Goal: Transaction & Acquisition: Purchase product/service

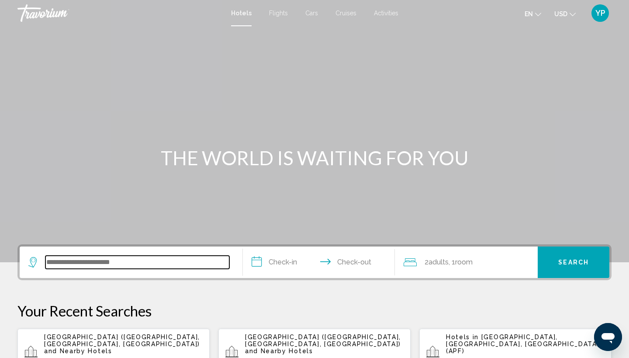
click at [81, 264] on input "Search widget" at bounding box center [137, 262] width 184 height 13
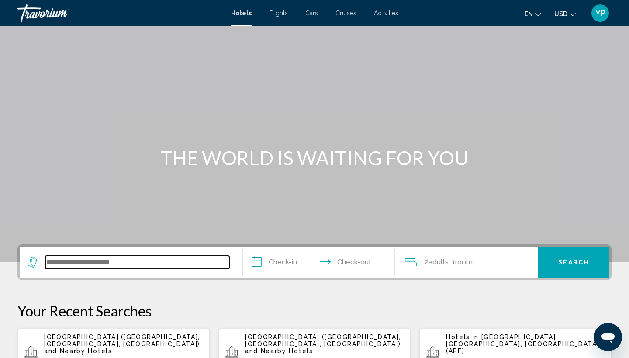
scroll to position [216, 0]
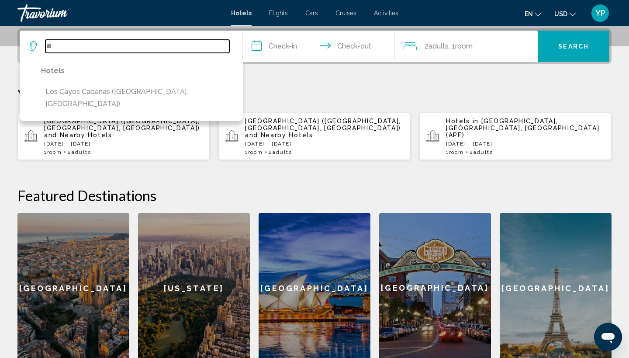
type input "*"
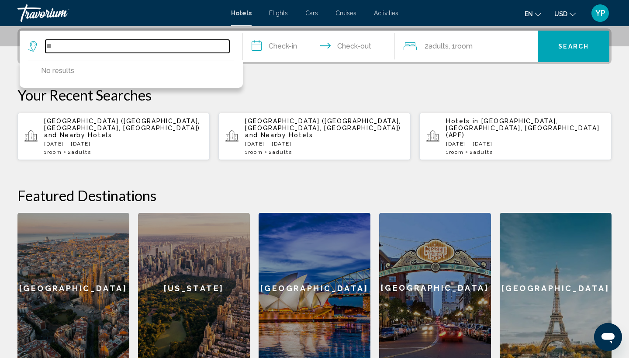
type input "*"
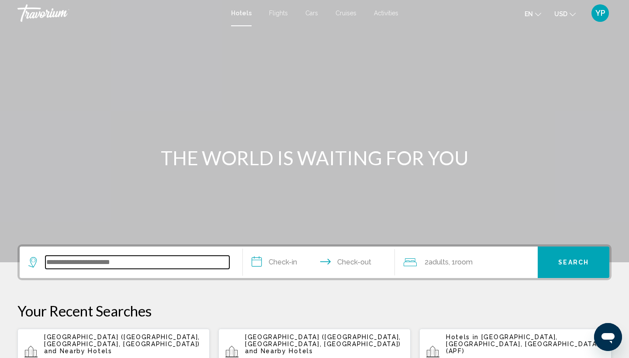
click at [129, 263] on input "Search widget" at bounding box center [137, 262] width 184 height 13
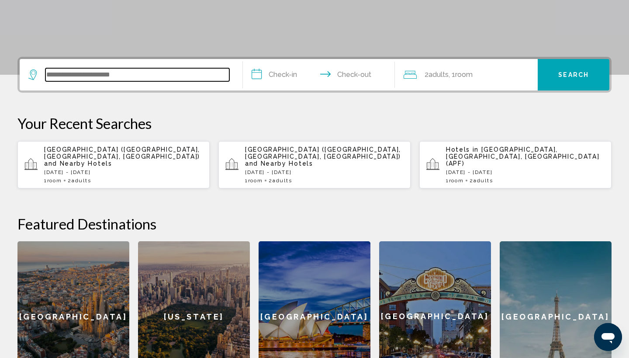
scroll to position [216, 0]
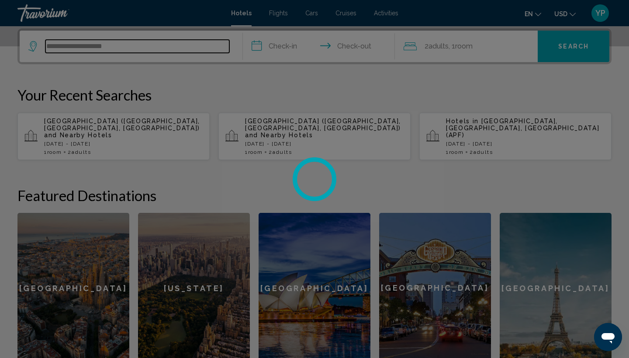
type input "**********"
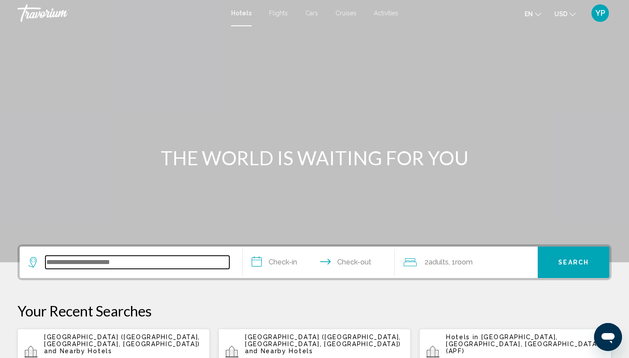
click at [100, 264] on input "Search widget" at bounding box center [137, 262] width 184 height 13
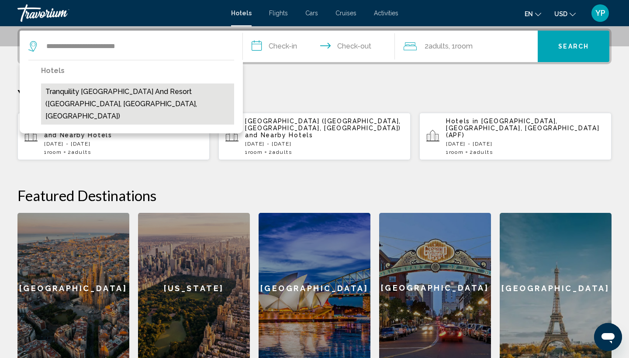
click at [103, 93] on button "Tranquility [GEOGRAPHIC_DATA] and Resort ([GEOGRAPHIC_DATA], [GEOGRAPHIC_DATA],…" at bounding box center [137, 103] width 193 height 41
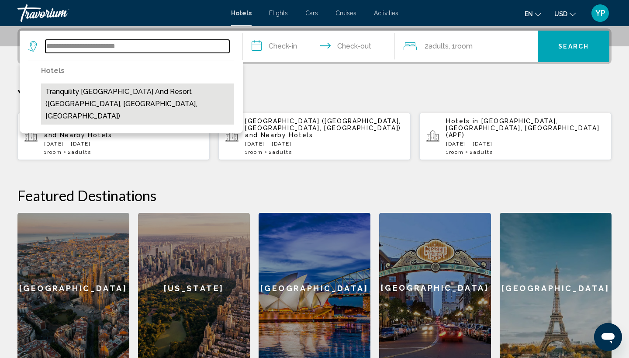
type input "**********"
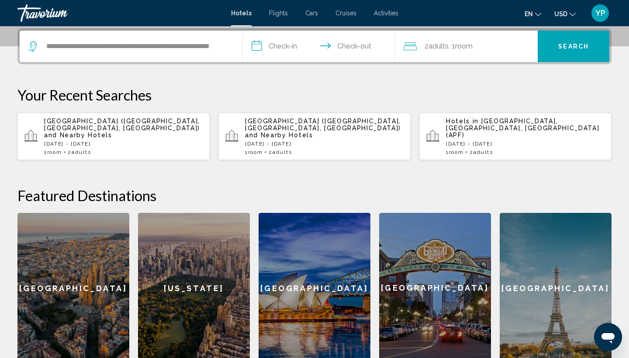
click at [256, 44] on input "**********" at bounding box center [321, 48] width 156 height 34
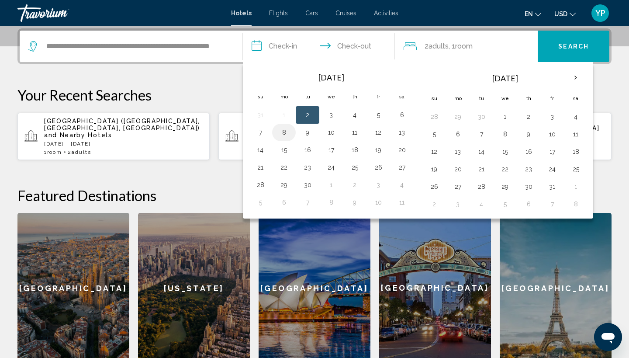
click at [286, 132] on button "8" at bounding box center [284, 132] width 14 height 12
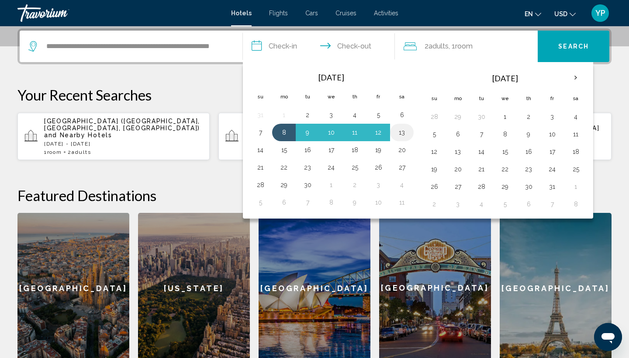
click at [404, 133] on button "13" at bounding box center [402, 132] width 14 height 12
type input "**********"
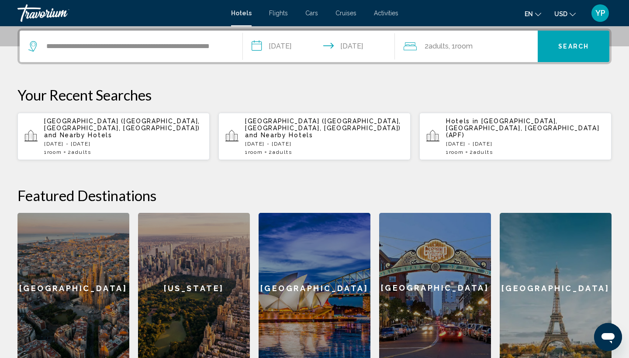
click at [574, 48] on span "Search" at bounding box center [573, 46] width 31 height 7
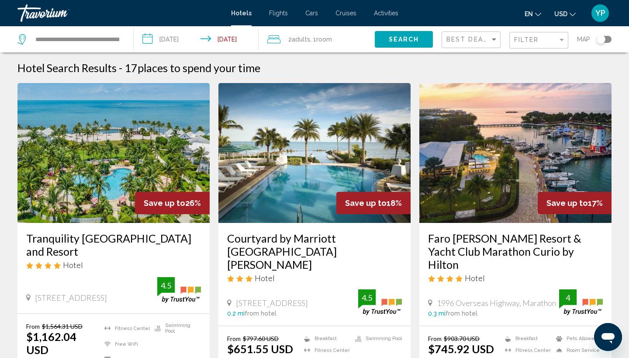
click at [150, 39] on input "**********" at bounding box center [198, 40] width 128 height 29
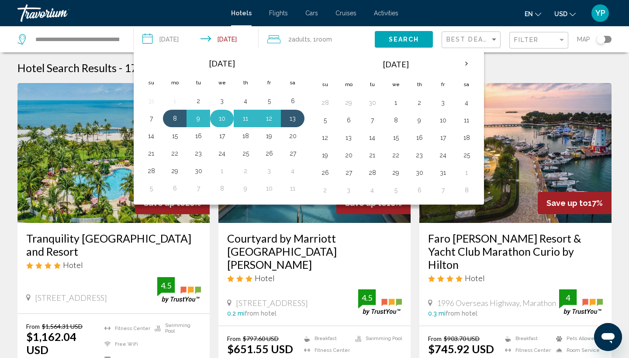
click at [222, 119] on button "10" at bounding box center [222, 118] width 14 height 12
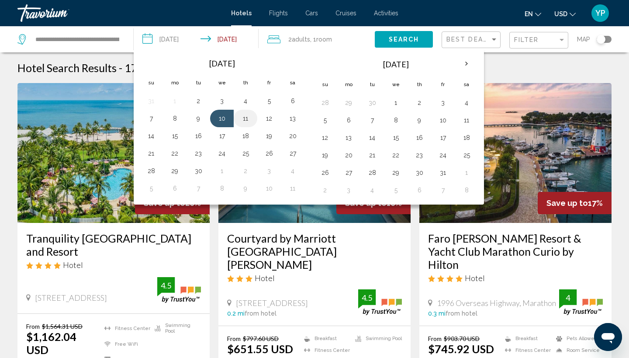
click at [245, 118] on button "11" at bounding box center [246, 118] width 14 height 12
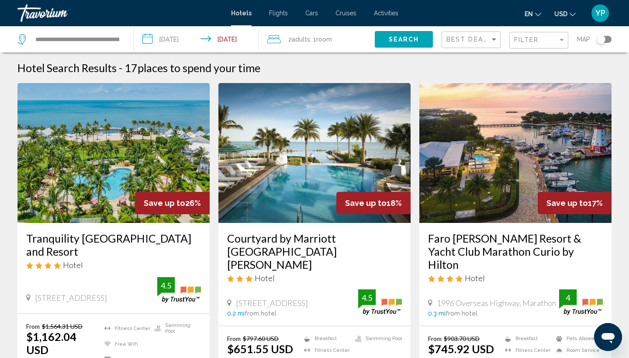
click at [149, 35] on input "**********" at bounding box center [198, 40] width 128 height 29
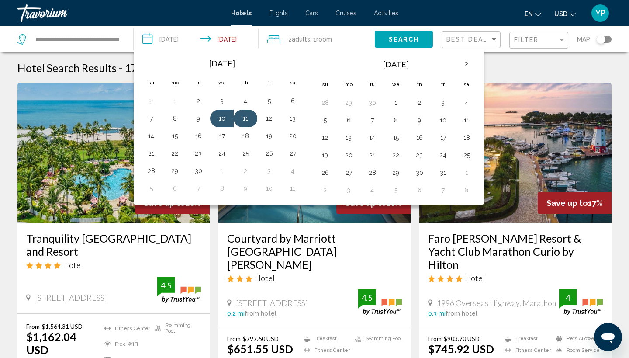
click at [247, 116] on button "11" at bounding box center [246, 118] width 14 height 12
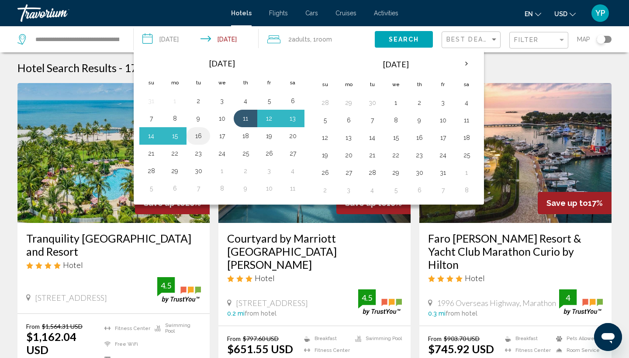
click at [199, 136] on button "16" at bounding box center [198, 136] width 14 height 12
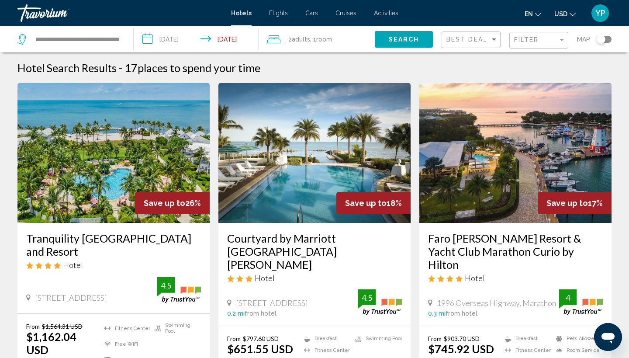
click at [396, 35] on button "Search" at bounding box center [404, 39] width 58 height 16
click at [150, 37] on input "**********" at bounding box center [198, 40] width 128 height 29
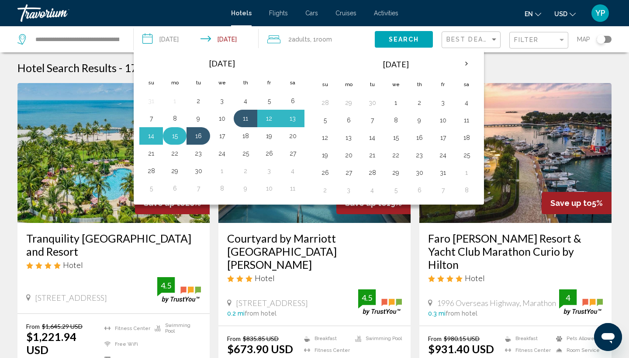
click at [177, 135] on button "15" at bounding box center [175, 136] width 14 height 12
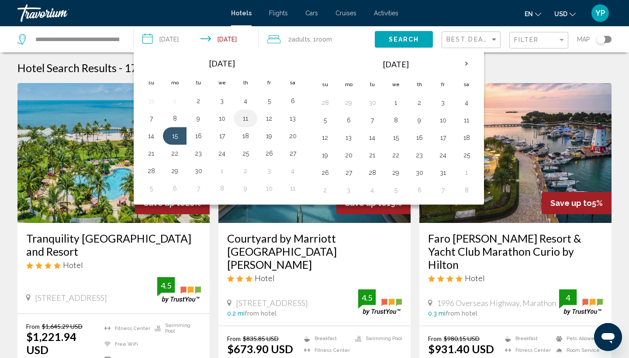
click at [244, 120] on button "11" at bounding box center [246, 118] width 14 height 12
type input "**********"
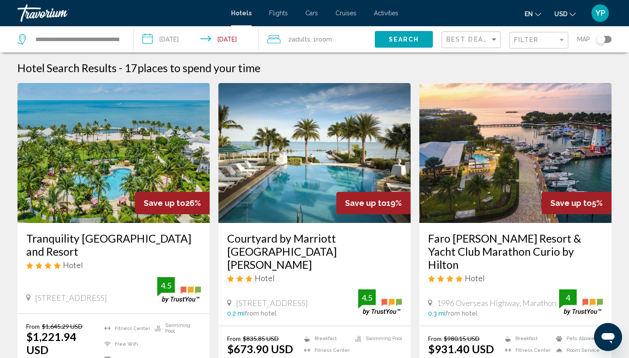
click at [151, 39] on input "**********" at bounding box center [198, 40] width 128 height 29
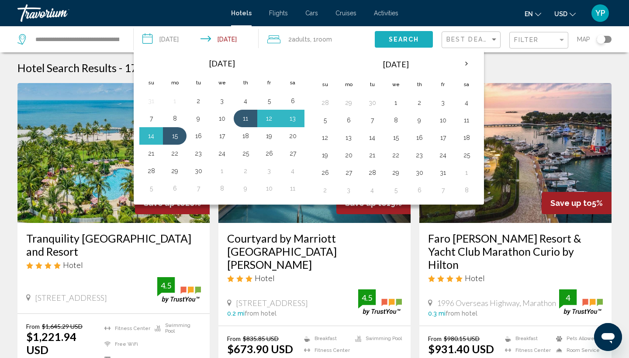
click at [401, 40] on span "Search" at bounding box center [404, 39] width 31 height 7
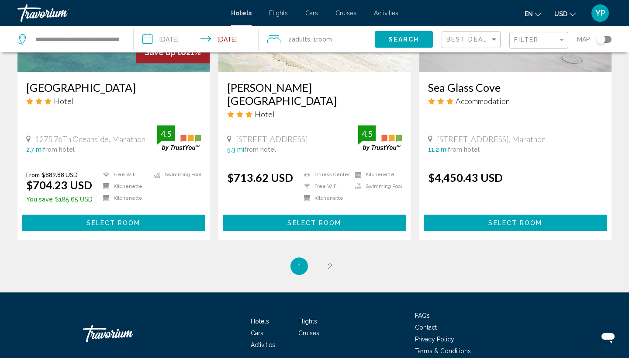
scroll to position [1127, 0]
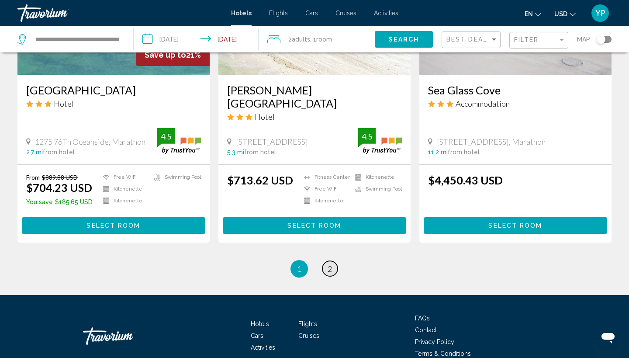
click at [328, 264] on span "2" at bounding box center [330, 269] width 4 height 10
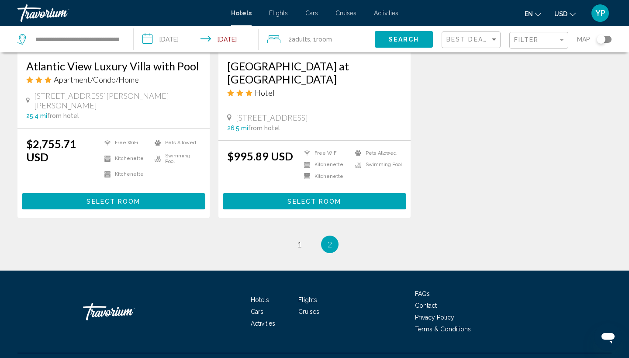
scroll to position [496, 0]
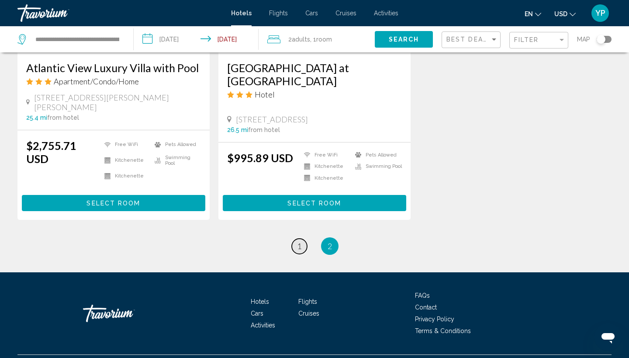
click at [303, 239] on link "page 1" at bounding box center [299, 246] width 15 height 15
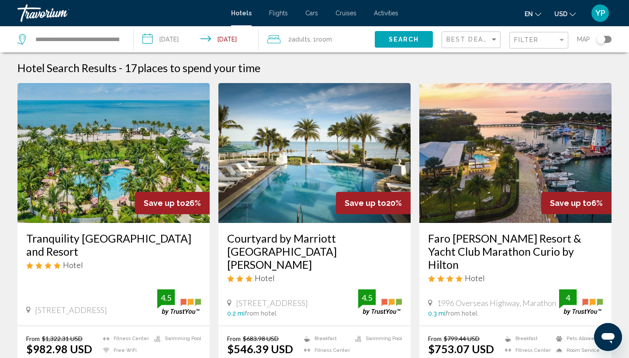
click at [127, 154] on img "Main content" at bounding box center [113, 153] width 192 height 140
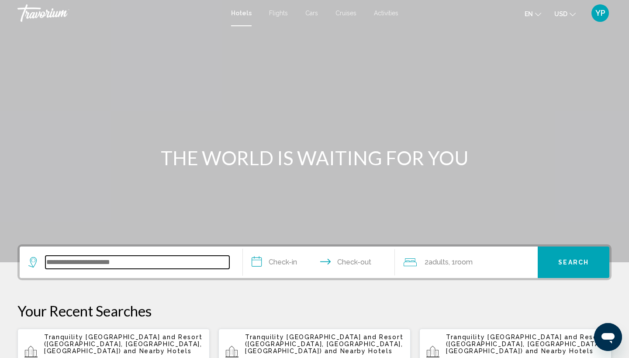
click at [94, 262] on input "Search widget" at bounding box center [137, 262] width 184 height 13
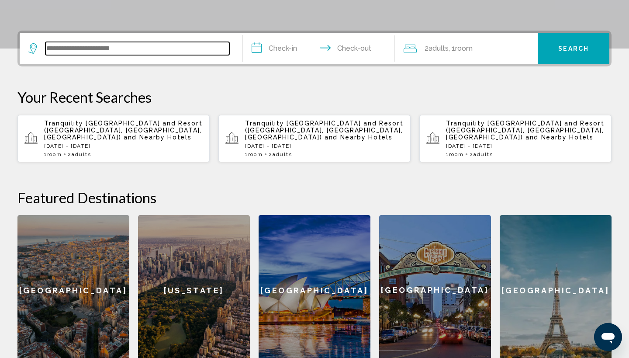
scroll to position [216, 0]
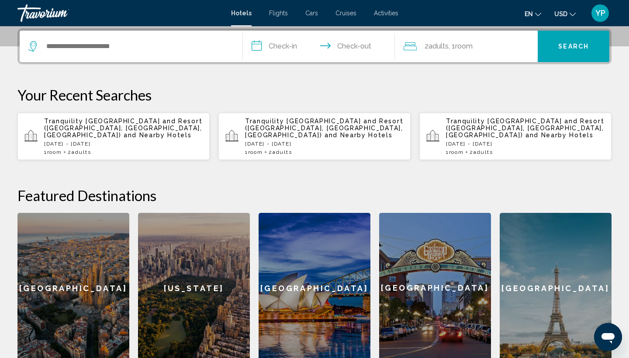
click at [101, 126] on span "Tranquility [GEOGRAPHIC_DATA] and Resort ([GEOGRAPHIC_DATA], [GEOGRAPHIC_DATA],…" at bounding box center [123, 128] width 158 height 21
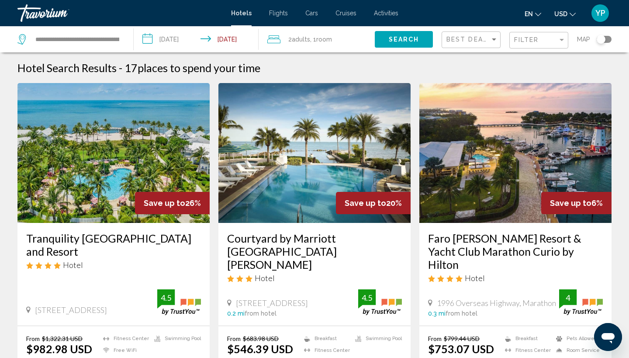
click at [94, 165] on img "Main content" at bounding box center [113, 153] width 192 height 140
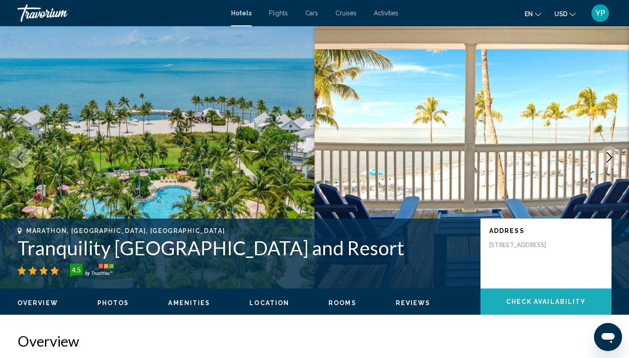
click at [506, 302] on span "Check Availability" at bounding box center [546, 301] width 80 height 7
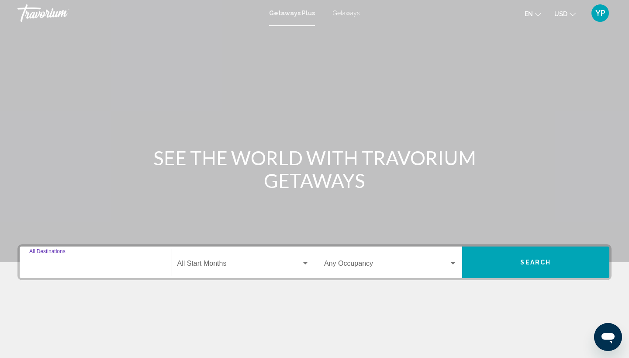
click at [67, 264] on input "Destination All Destinations" at bounding box center [95, 265] width 133 height 8
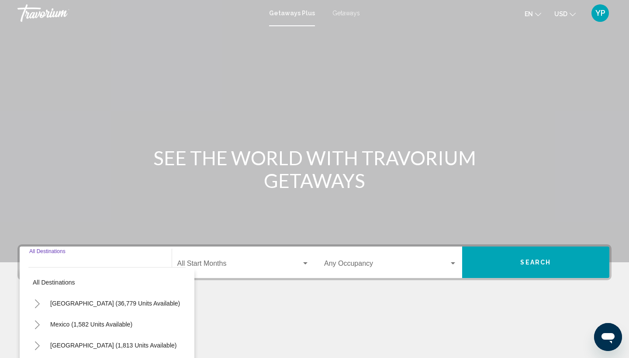
scroll to position [117, 0]
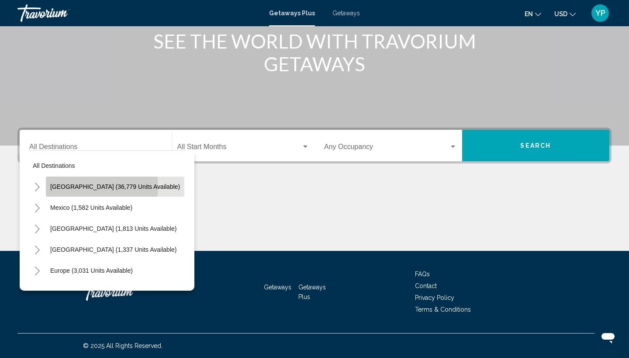
click at [95, 187] on span "United States (36,779 units available)" at bounding box center [115, 186] width 130 height 7
type input "**********"
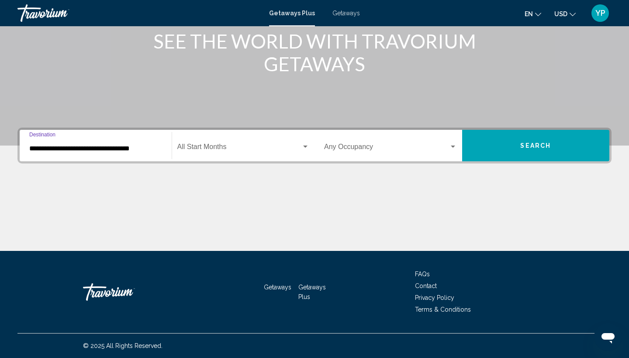
click at [537, 144] on span "Search" at bounding box center [535, 145] width 31 height 7
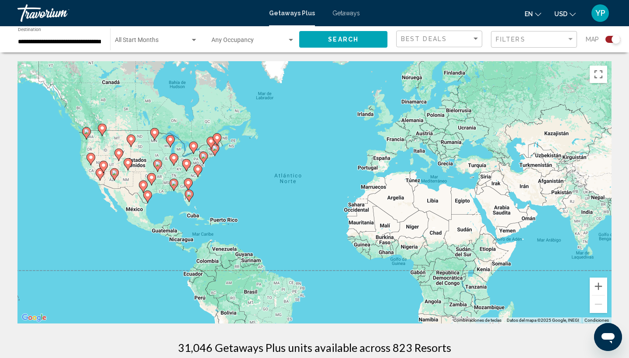
click at [189, 197] on icon "Main content" at bounding box center [189, 195] width 8 height 11
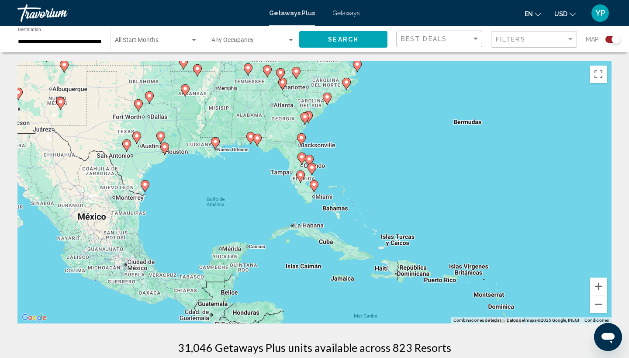
click at [315, 187] on image "Main content" at bounding box center [314, 184] width 5 height 5
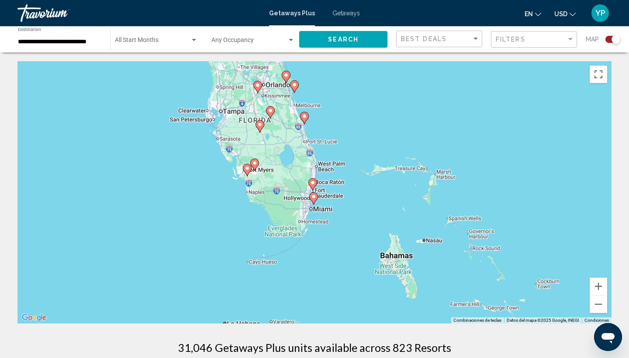
click at [315, 197] on image "Main content" at bounding box center [313, 196] width 5 height 5
type input "**********"
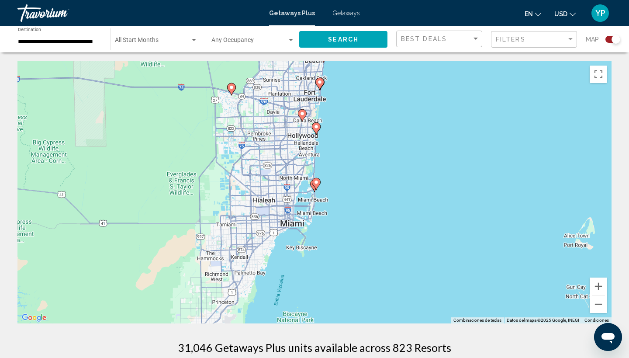
click at [318, 130] on icon "Main content" at bounding box center [316, 128] width 8 height 11
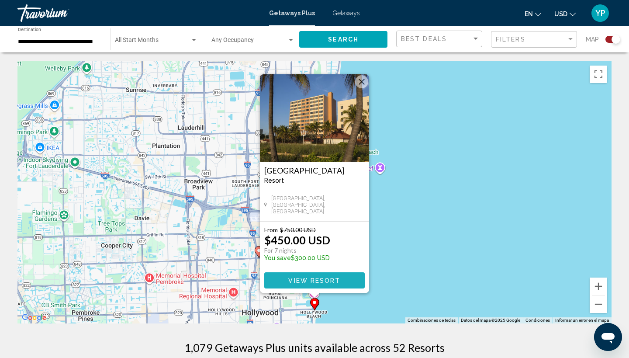
click at [305, 281] on span "View Resort" at bounding box center [314, 280] width 52 height 7
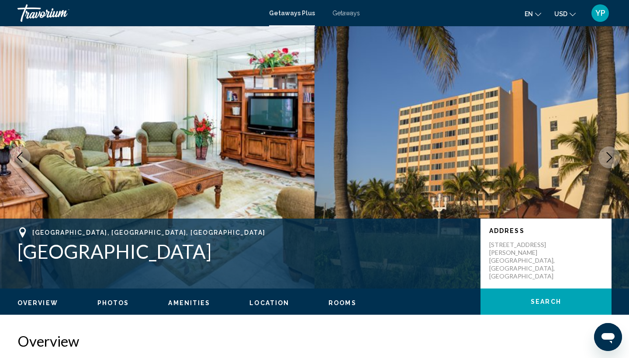
click at [525, 300] on button "Search" at bounding box center [546, 301] width 131 height 26
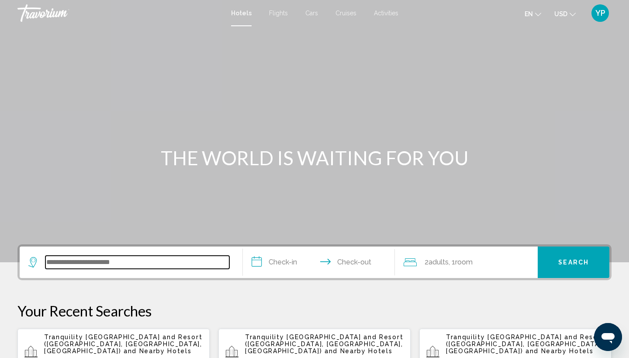
click at [57, 262] on input "Search widget" at bounding box center [137, 262] width 184 height 13
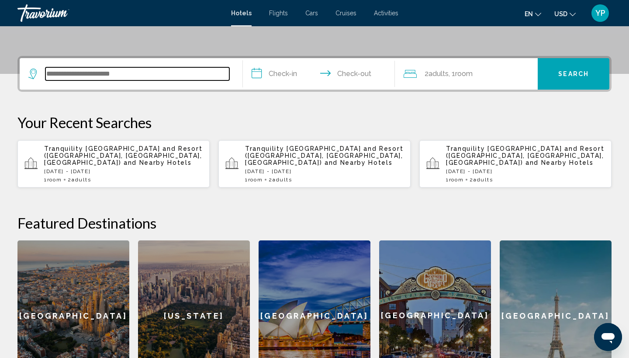
scroll to position [216, 0]
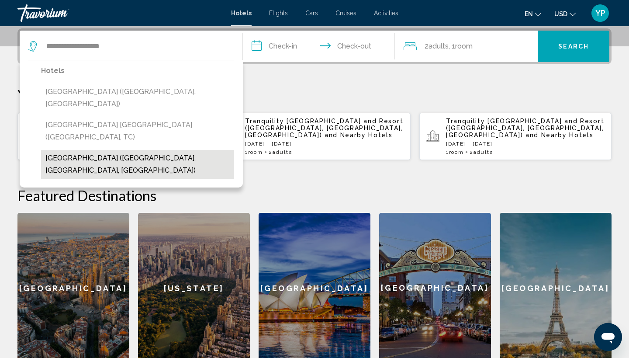
click at [107, 150] on button "[GEOGRAPHIC_DATA] ([GEOGRAPHIC_DATA], [GEOGRAPHIC_DATA], [GEOGRAPHIC_DATA])" at bounding box center [137, 164] width 193 height 29
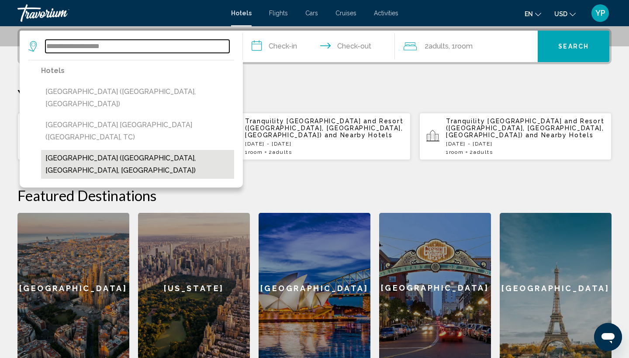
type input "**********"
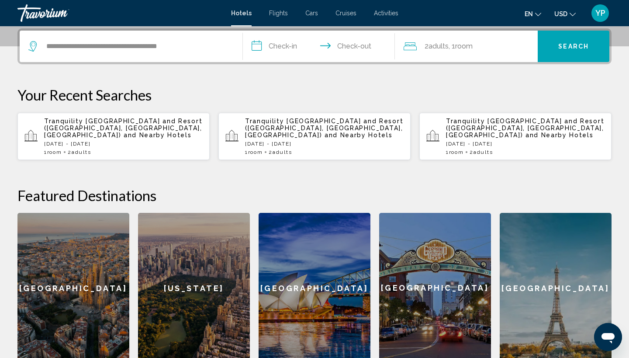
click at [262, 46] on input "**********" at bounding box center [321, 48] width 156 height 34
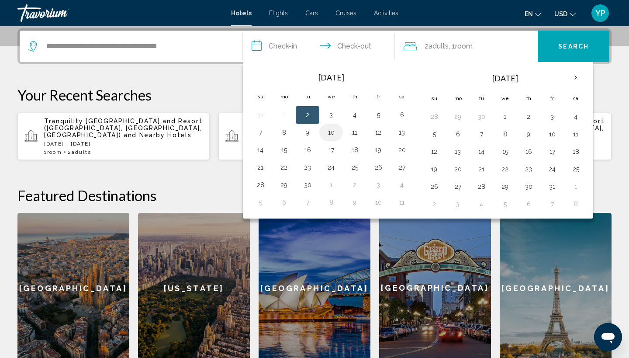
click at [331, 132] on button "10" at bounding box center [331, 132] width 14 height 12
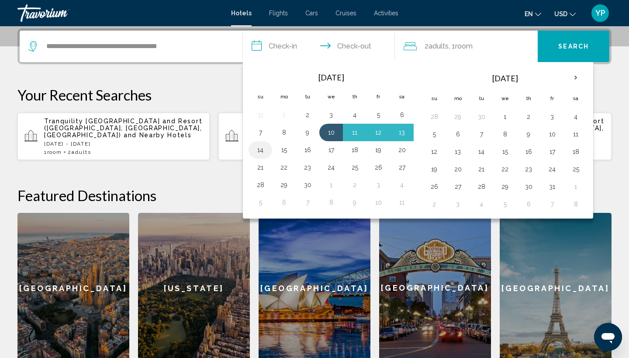
click at [262, 150] on button "14" at bounding box center [260, 150] width 14 height 12
type input "**********"
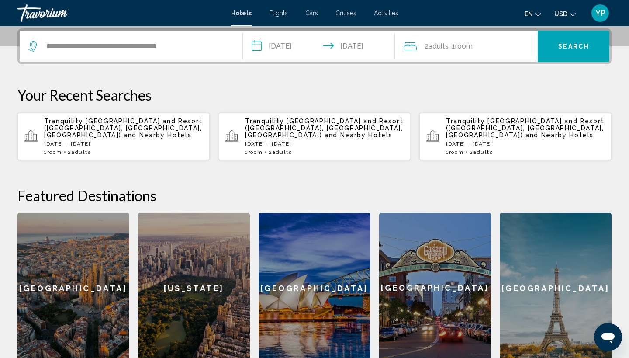
click at [562, 50] on span "Search" at bounding box center [573, 46] width 31 height 7
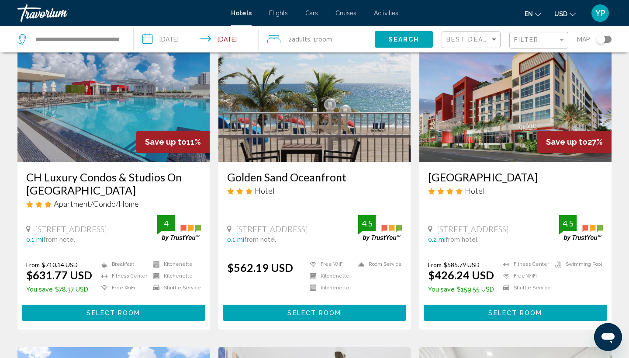
scroll to position [705, 0]
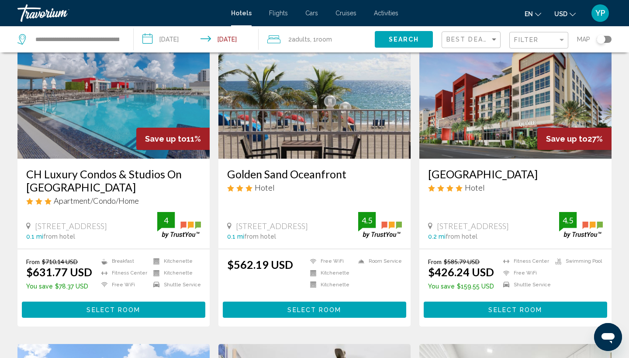
click at [340, 122] on img "Main content" at bounding box center [314, 89] width 192 height 140
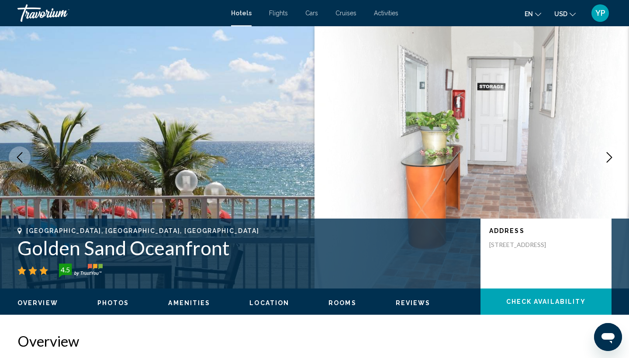
click at [516, 301] on span "Check Availability" at bounding box center [546, 301] width 80 height 7
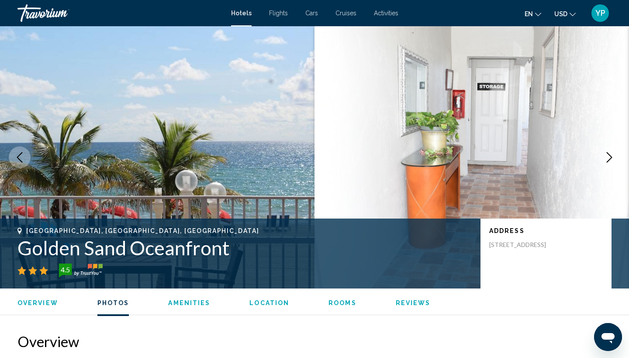
scroll to position [1080, 0]
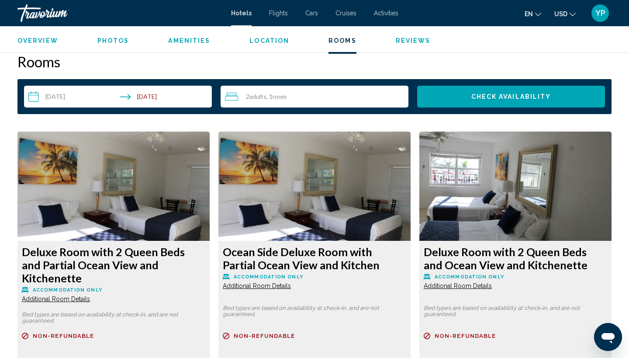
click at [210, 186] on img "Main content" at bounding box center [113, 186] width 192 height 109
click at [210, 196] on img "Main content" at bounding box center [113, 186] width 192 height 109
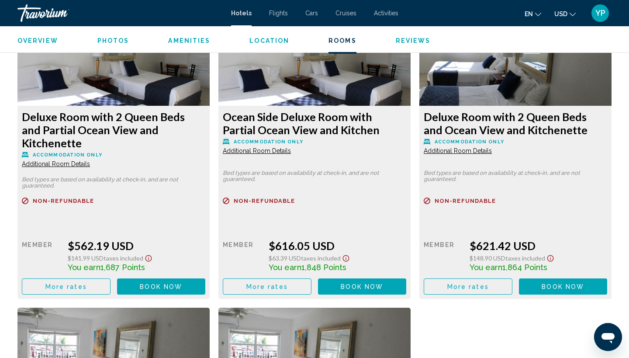
scroll to position [1225, 0]
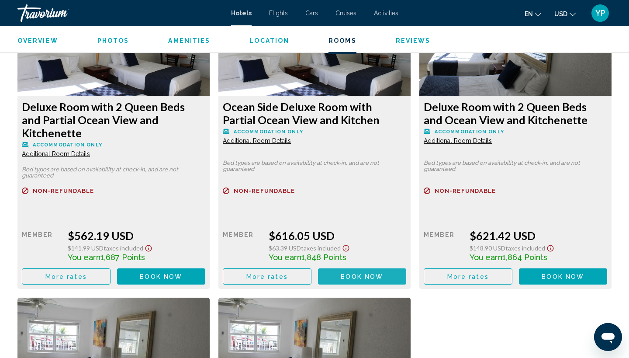
click at [347, 273] on span "Book now" at bounding box center [362, 276] width 42 height 7
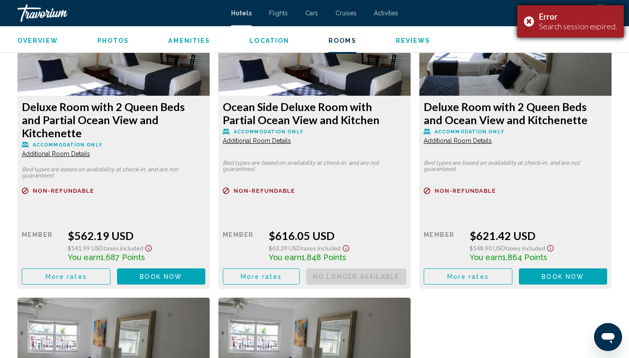
click at [528, 20] on div "Error Search session expired." at bounding box center [570, 21] width 107 height 32
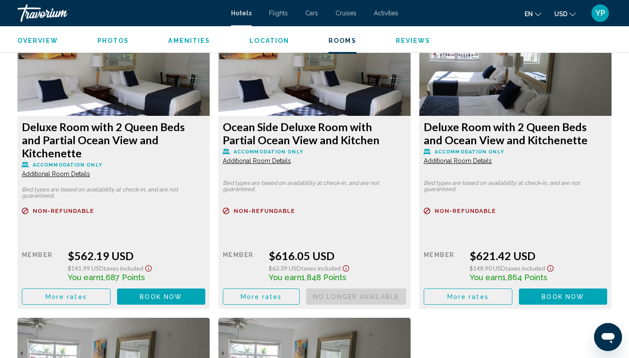
scroll to position [1212, 0]
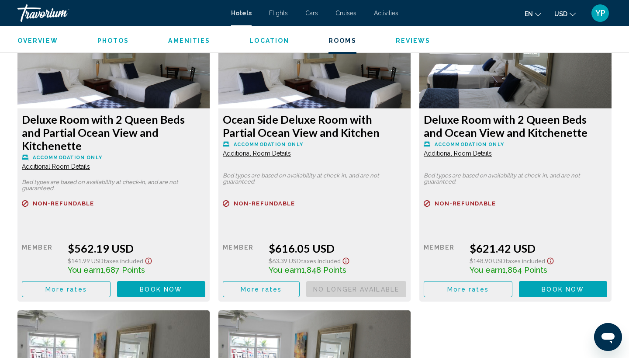
click at [87, 286] on span "More rates" at bounding box center [66, 289] width 42 height 7
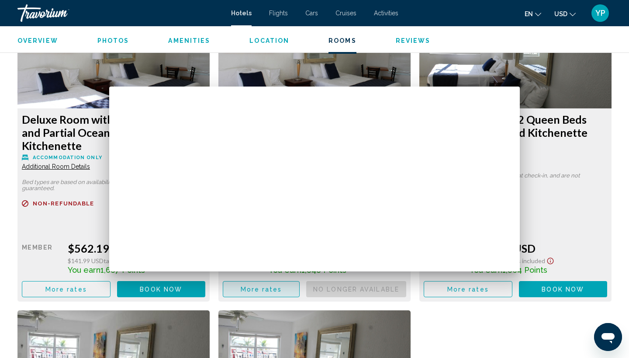
scroll to position [0, 0]
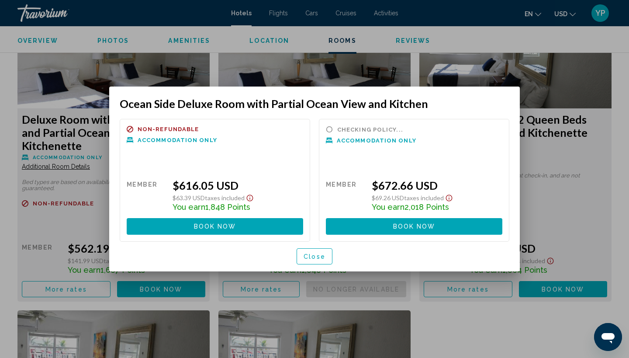
click at [237, 228] on button "Book now No longer available" at bounding box center [215, 226] width 177 height 16
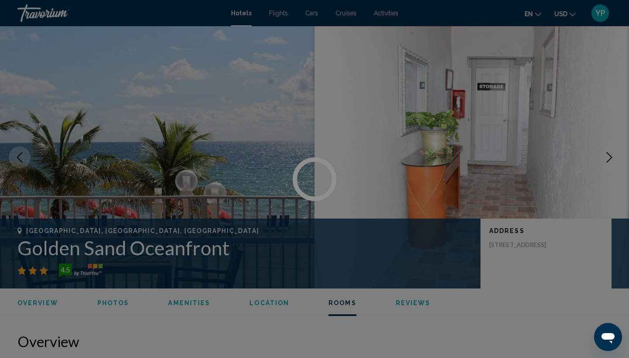
scroll to position [1212, 0]
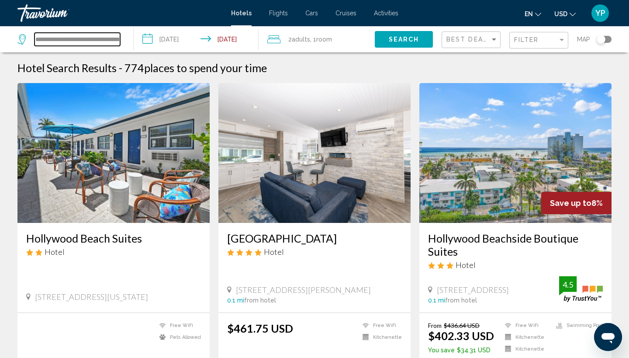
click at [116, 39] on input "**********" at bounding box center [78, 39] width 86 height 13
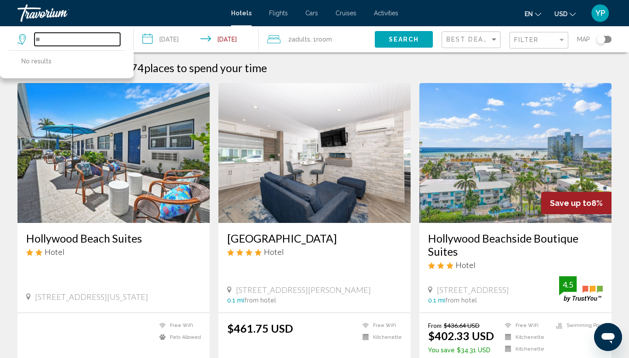
type input "*"
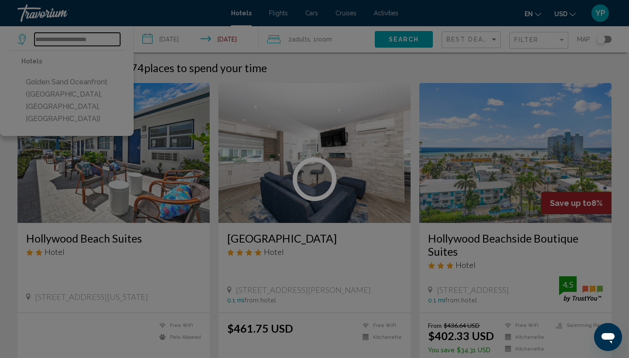
type input "**********"
click at [64, 86] on div at bounding box center [314, 179] width 629 height 358
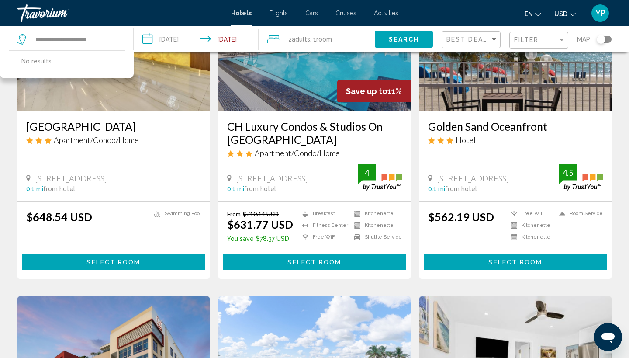
scroll to position [754, 0]
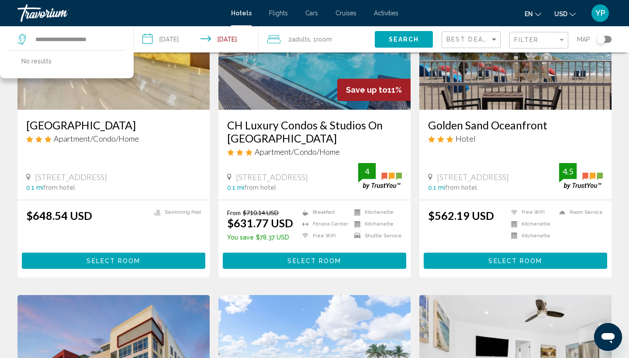
click at [474, 254] on button "Select Room" at bounding box center [516, 261] width 184 height 16
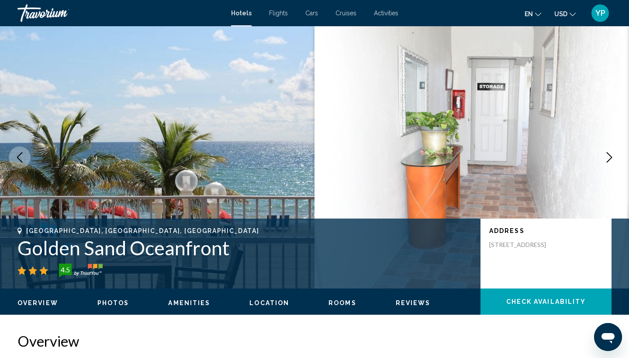
click at [543, 294] on button "Check Availability" at bounding box center [546, 301] width 131 height 26
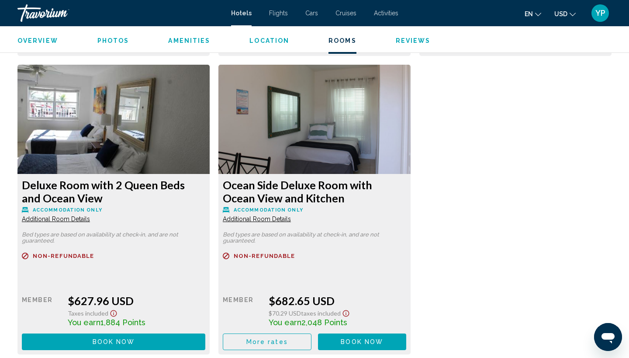
scroll to position [1475, 0]
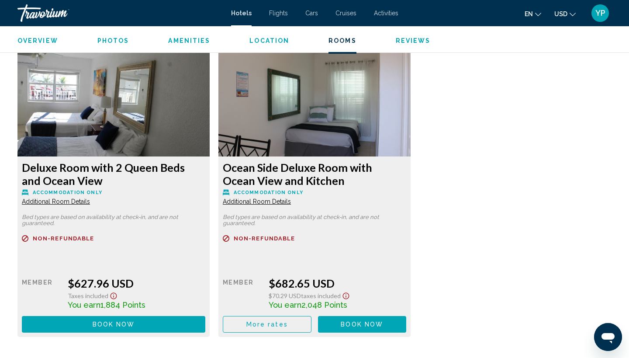
click at [182, 29] on span "Book now No longer available" at bounding box center [161, 25] width 42 height 7
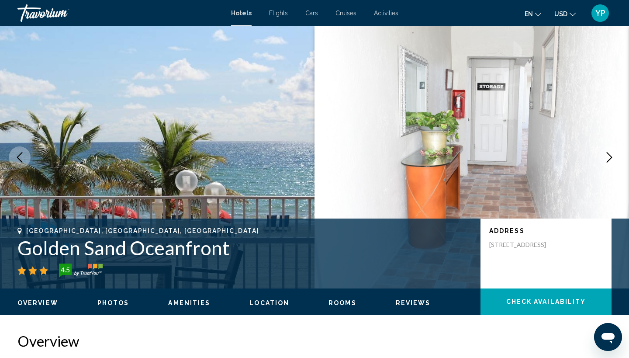
scroll to position [0, 0]
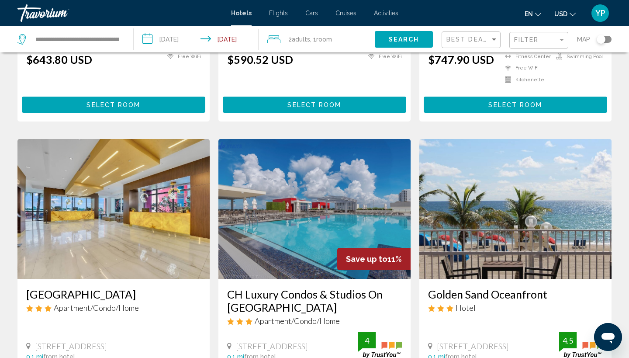
scroll to position [583, 0]
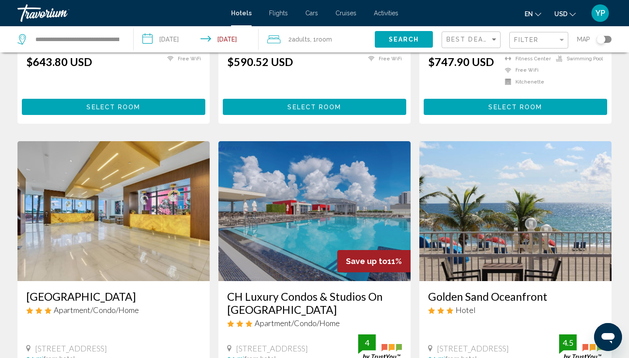
click at [86, 216] on img "Main content" at bounding box center [113, 211] width 192 height 140
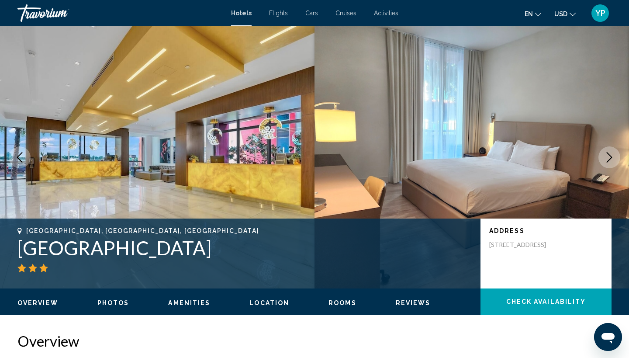
click at [524, 298] on span "Check Availability" at bounding box center [546, 301] width 80 height 7
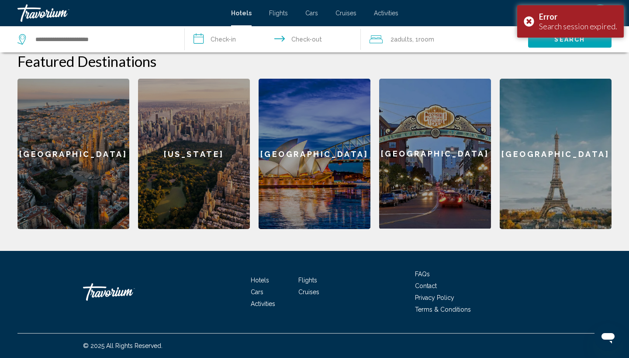
scroll to position [344, 0]
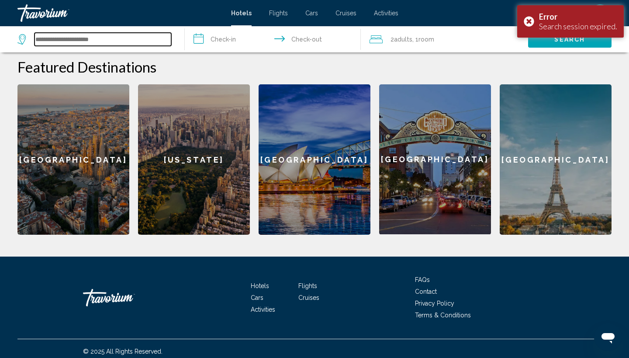
click at [109, 39] on input "Search widget" at bounding box center [103, 39] width 137 height 13
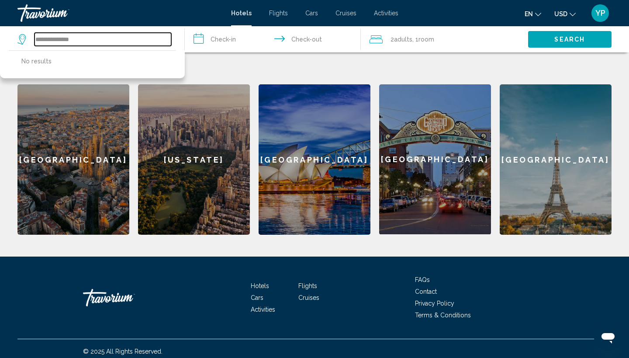
click at [128, 41] on input "**********" at bounding box center [103, 39] width 137 height 13
type input "*"
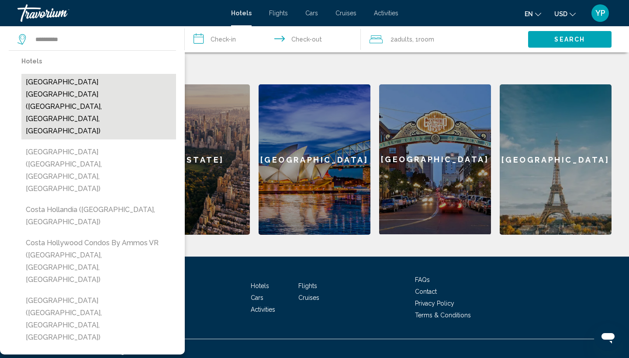
click at [46, 86] on button "[GEOGRAPHIC_DATA] [GEOGRAPHIC_DATA] ([GEOGRAPHIC_DATA], [GEOGRAPHIC_DATA], [GEO…" at bounding box center [98, 107] width 155 height 66
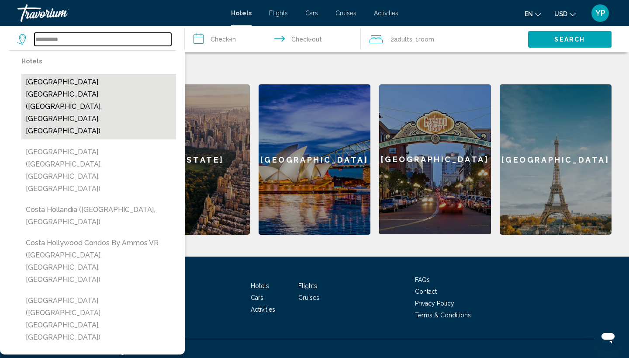
type input "**********"
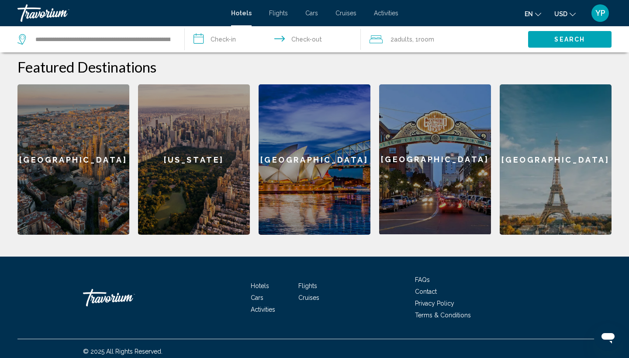
click at [200, 39] on input "**********" at bounding box center [275, 40] width 180 height 29
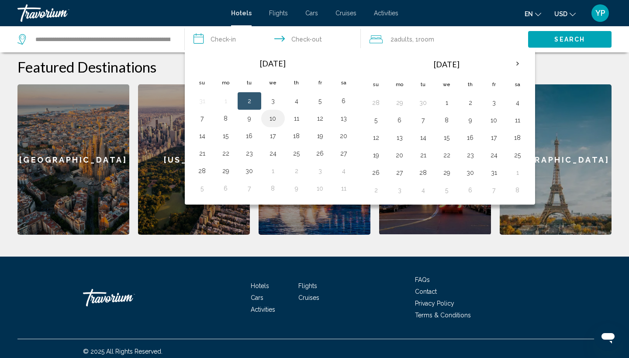
click at [273, 119] on button "10" at bounding box center [273, 118] width 14 height 12
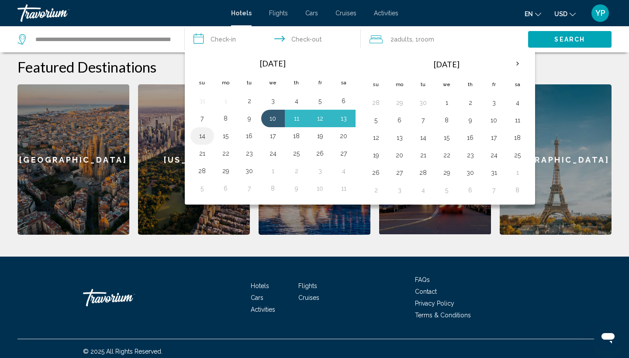
click at [203, 135] on button "14" at bounding box center [202, 136] width 14 height 12
type input "**********"
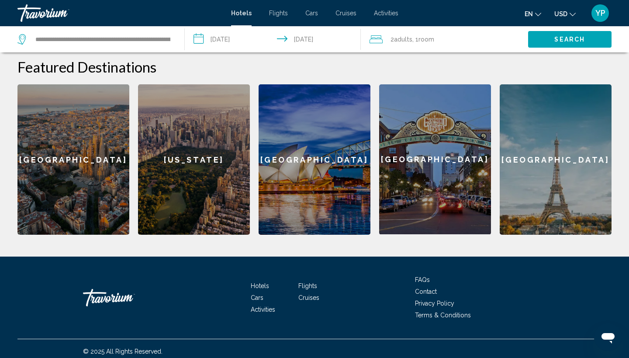
click at [565, 38] on span "Search" at bounding box center [569, 39] width 31 height 7
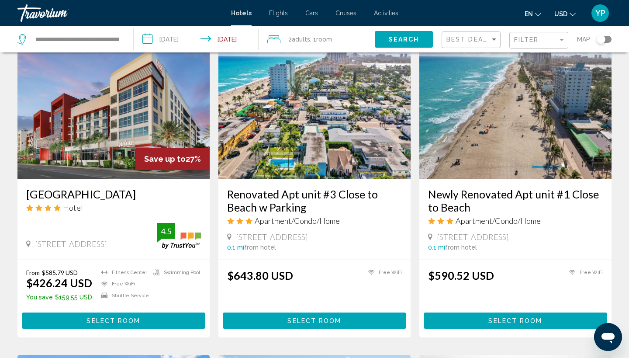
scroll to position [371, 0]
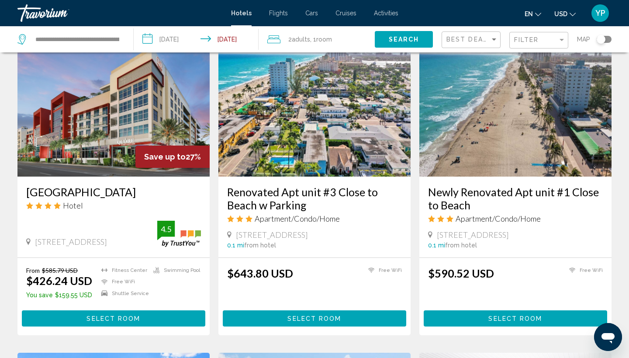
click at [113, 315] on span "Select Room" at bounding box center [114, 318] width 54 height 7
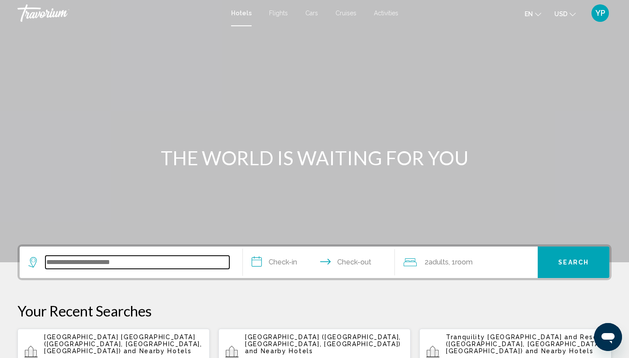
click at [123, 263] on input "Search widget" at bounding box center [137, 262] width 184 height 13
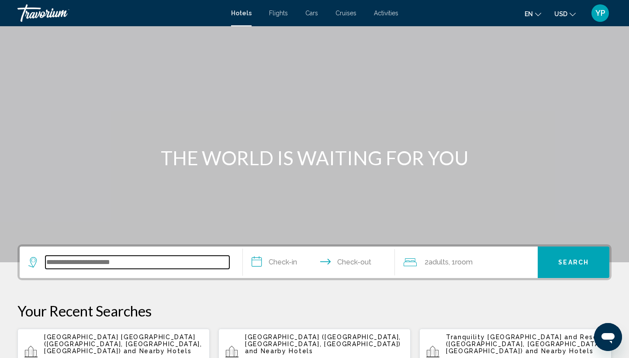
scroll to position [216, 0]
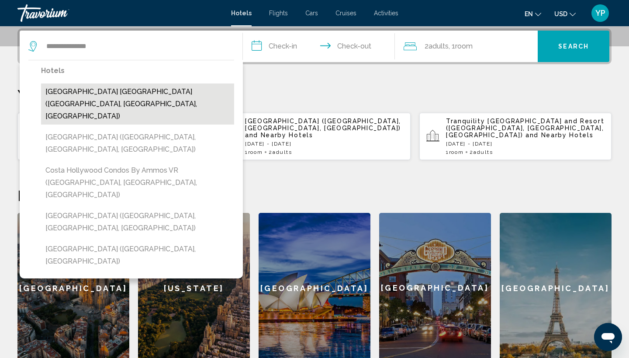
click at [117, 97] on button "[GEOGRAPHIC_DATA] [GEOGRAPHIC_DATA] ([GEOGRAPHIC_DATA], [GEOGRAPHIC_DATA], [GEO…" at bounding box center [137, 103] width 193 height 41
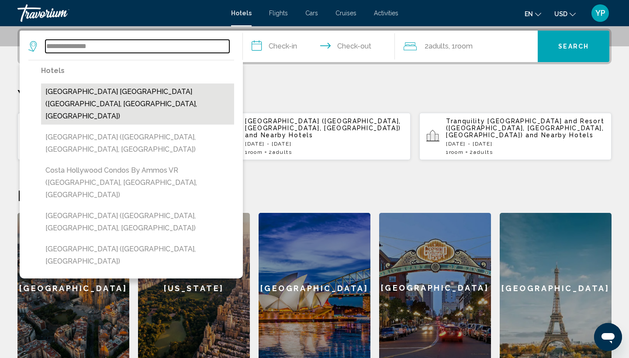
type input "**********"
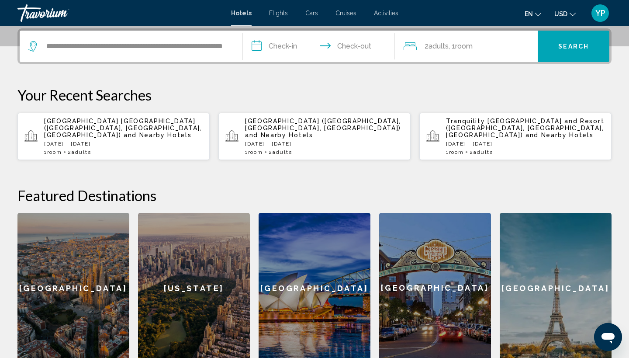
click at [261, 46] on input "**********" at bounding box center [321, 48] width 156 height 34
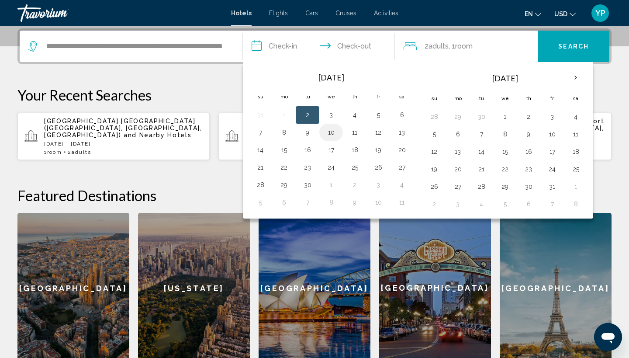
click at [333, 132] on button "10" at bounding box center [331, 132] width 14 height 12
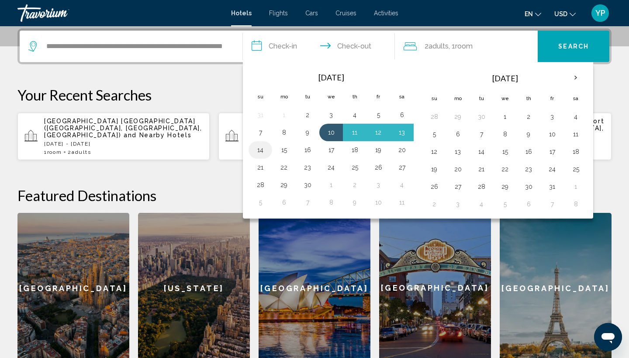
click at [266, 150] on button "14" at bounding box center [260, 150] width 14 height 12
type input "**********"
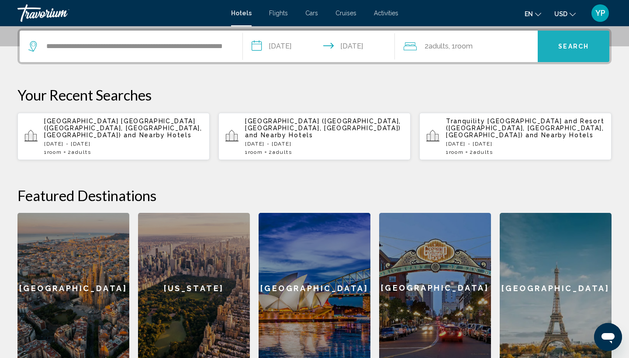
click at [568, 45] on span "Search" at bounding box center [573, 46] width 31 height 7
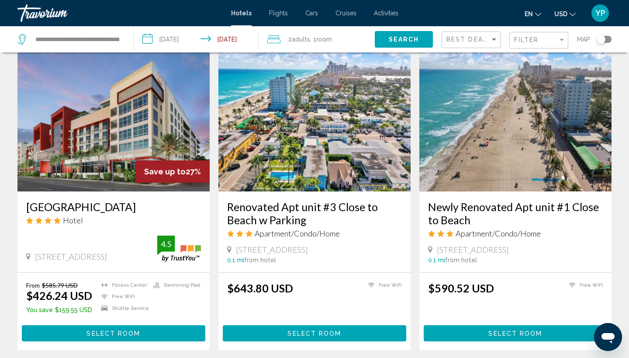
scroll to position [357, 0]
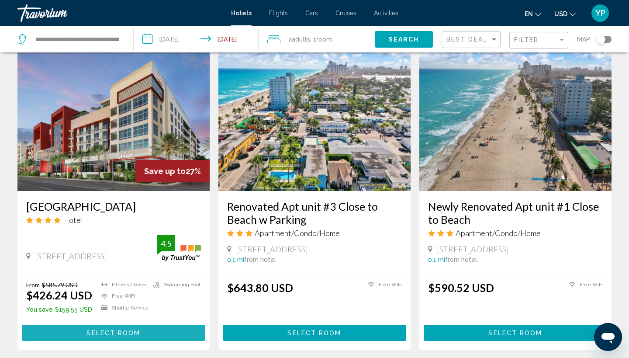
click at [103, 328] on button "Select Room" at bounding box center [114, 333] width 184 height 16
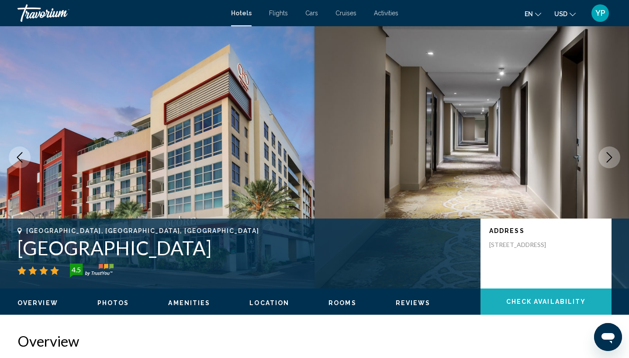
click at [534, 298] on span "Check Availability" at bounding box center [546, 301] width 80 height 7
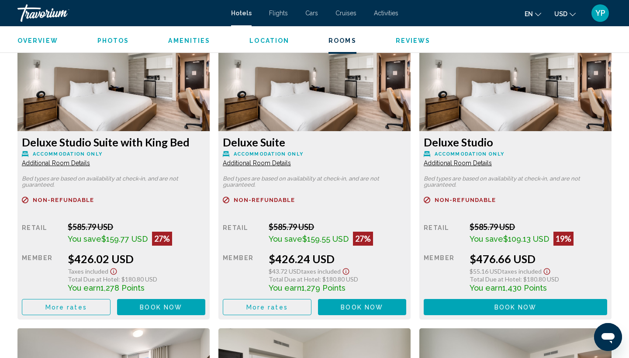
scroll to position [1218, 0]
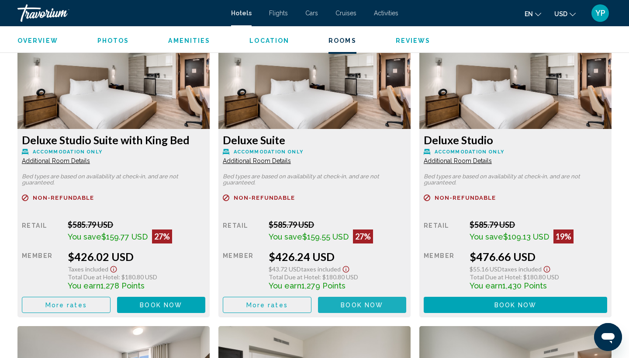
click at [374, 307] on span "Book now" at bounding box center [362, 304] width 42 height 7
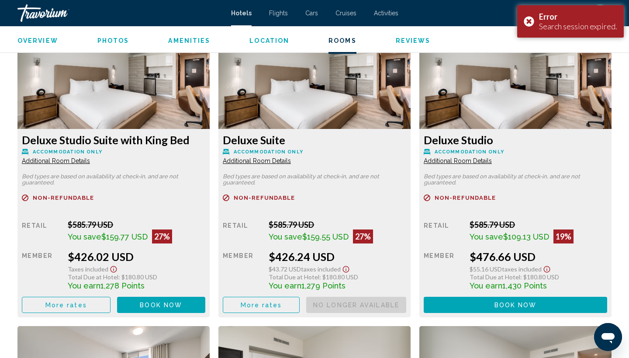
click at [143, 305] on span "Book now" at bounding box center [161, 304] width 42 height 7
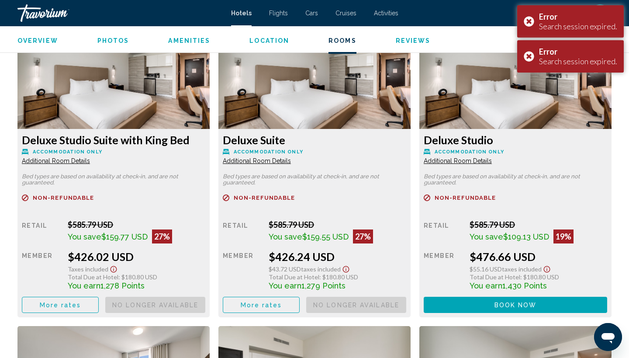
click at [0, 0] on span "Book now" at bounding box center [0, 0] width 0 height 0
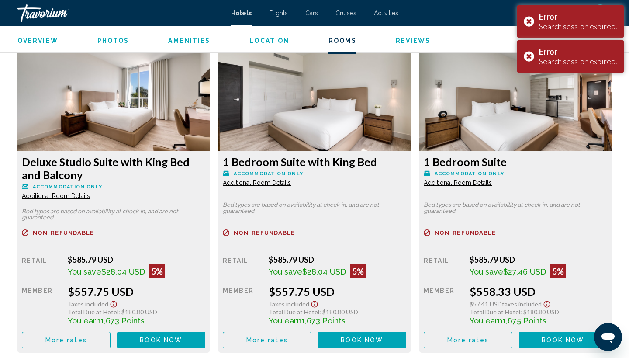
scroll to position [1507, 0]
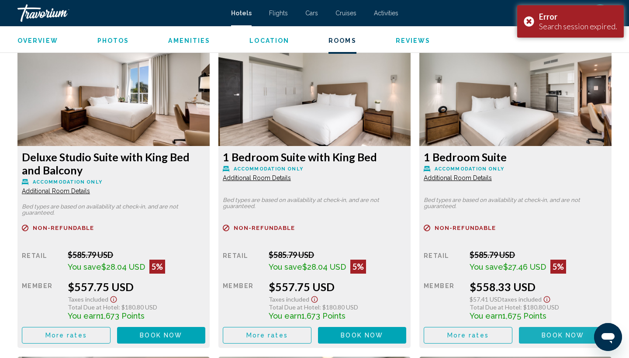
click at [560, 333] on button "Book now No longer available" at bounding box center [563, 335] width 89 height 16
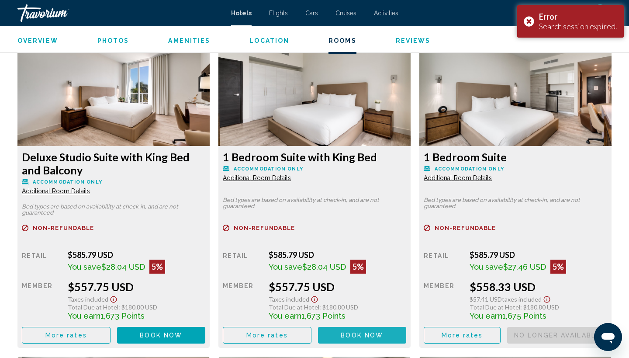
click at [378, 335] on span "Book now" at bounding box center [362, 335] width 42 height 7
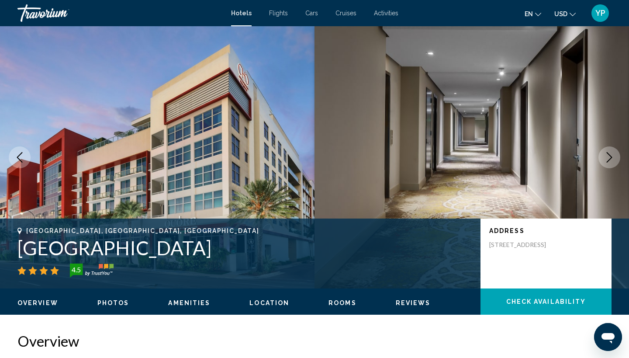
click at [604, 156] on button "Next image" at bounding box center [610, 157] width 22 height 22
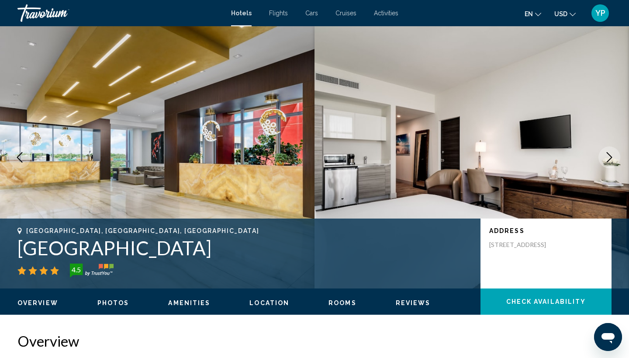
click at [604, 156] on button "Next image" at bounding box center [610, 157] width 22 height 22
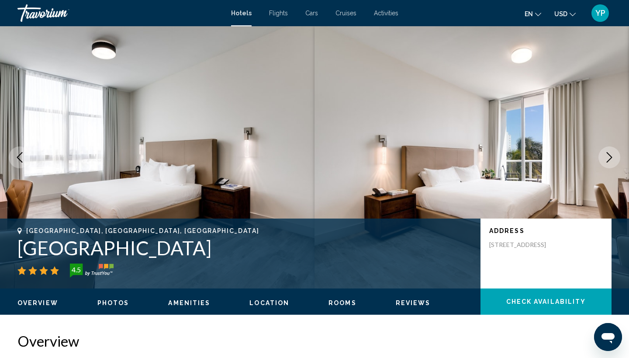
click at [604, 156] on button "Next image" at bounding box center [610, 157] width 22 height 22
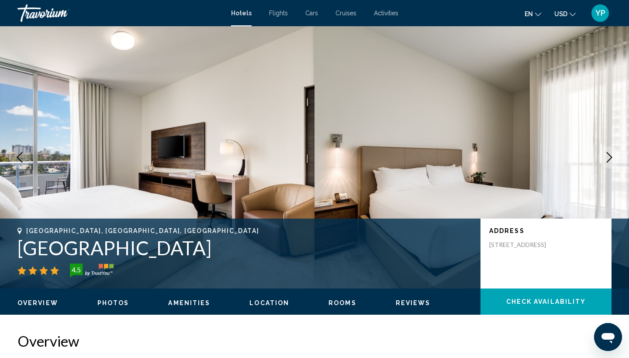
click at [610, 183] on img "Main content" at bounding box center [472, 157] width 315 height 262
click at [533, 305] on span "Check Availability" at bounding box center [546, 301] width 80 height 7
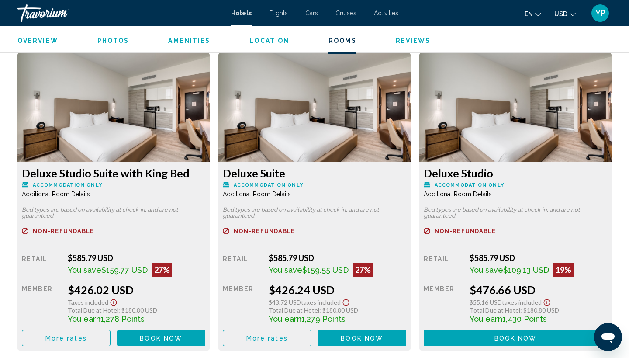
scroll to position [1187, 0]
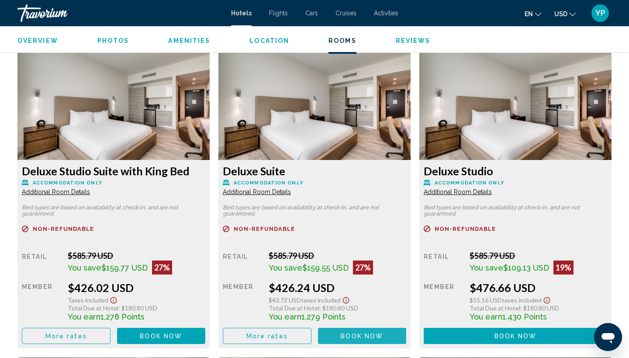
click at [353, 334] on span "Book now" at bounding box center [362, 336] width 42 height 7
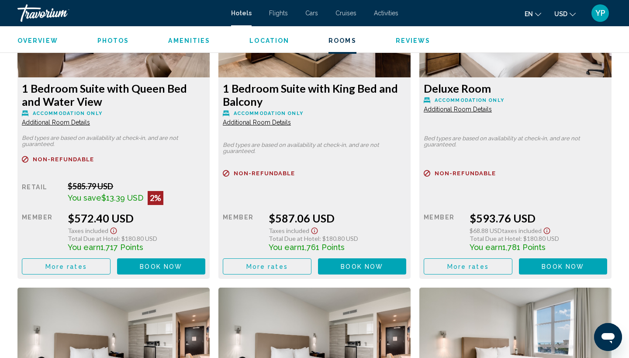
scroll to position [1897, 0]
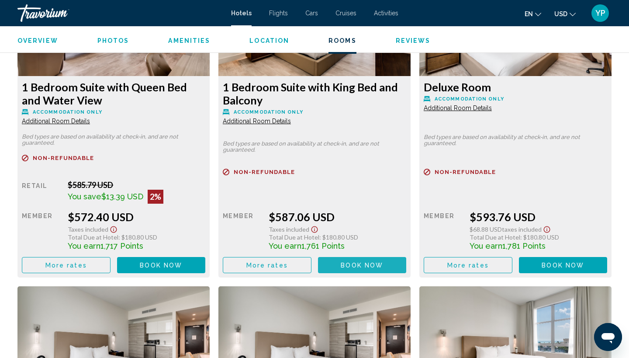
click at [341, 267] on span "Book now" at bounding box center [362, 265] width 42 height 7
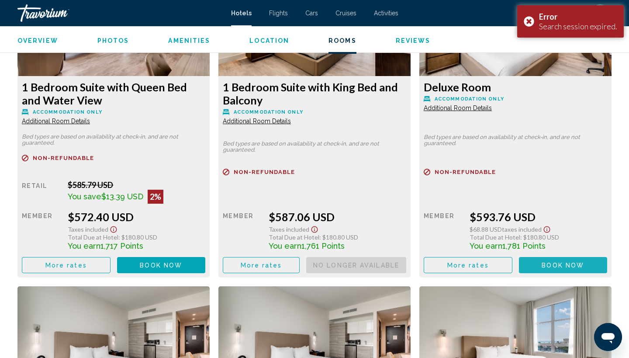
click at [568, 269] on span "Book now" at bounding box center [563, 265] width 42 height 7
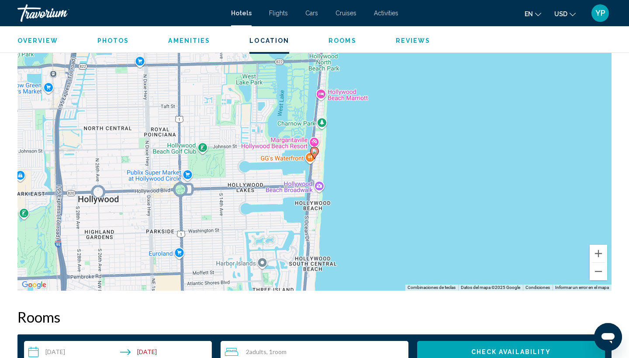
scroll to position [861, 0]
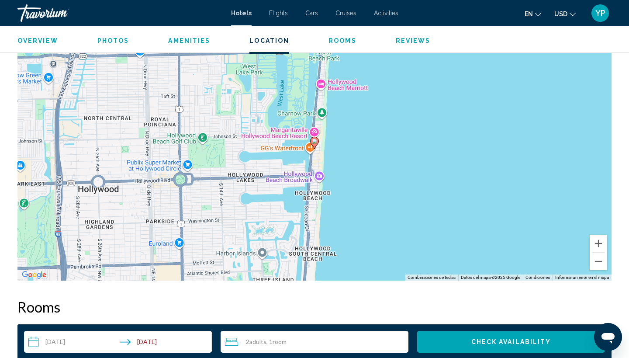
click at [316, 144] on icon "Main content" at bounding box center [315, 142] width 8 height 11
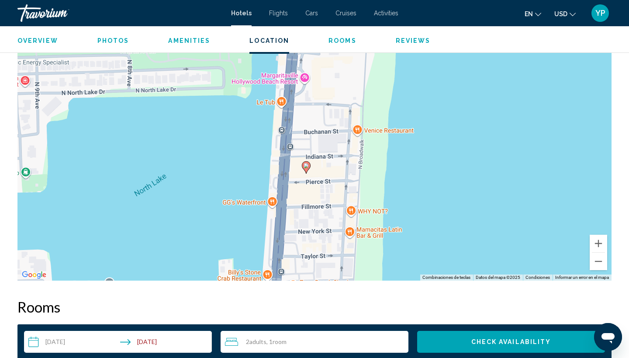
drag, startPoint x: 322, startPoint y: 144, endPoint x: 326, endPoint y: 129, distance: 15.8
click at [326, 129] on div "Para activar la función de arrastrar con el teclado, presiona Alt + Intro. Una …" at bounding box center [314, 149] width 594 height 262
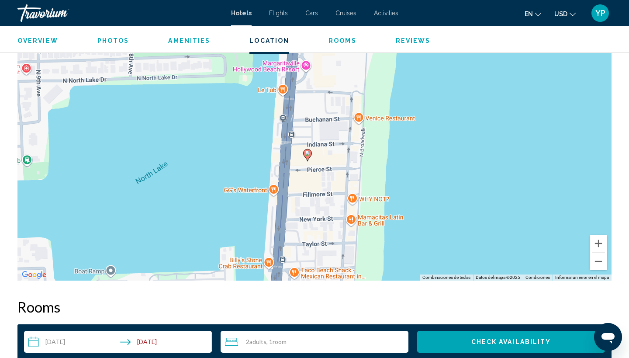
drag, startPoint x: 326, startPoint y: 129, endPoint x: 328, endPoint y: 112, distance: 16.7
click at [328, 112] on div "Para activar la función de arrastrar con el teclado, presiona Alt + Intro. Una …" at bounding box center [314, 149] width 594 height 262
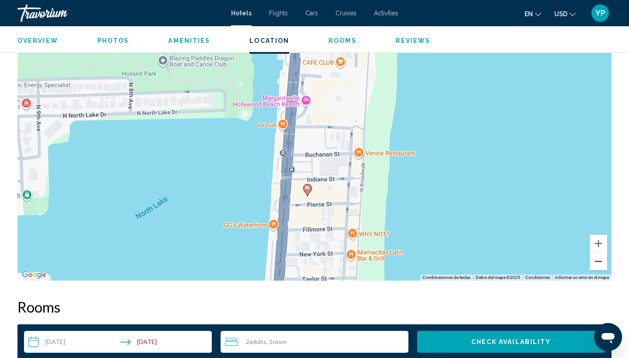
click at [601, 260] on button "Alejar" at bounding box center [598, 261] width 17 height 17
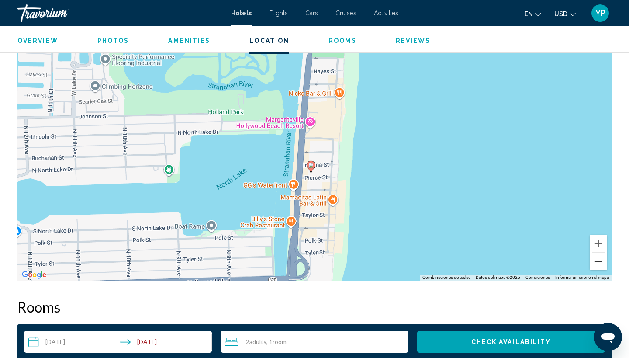
click at [601, 260] on button "Alejar" at bounding box center [598, 261] width 17 height 17
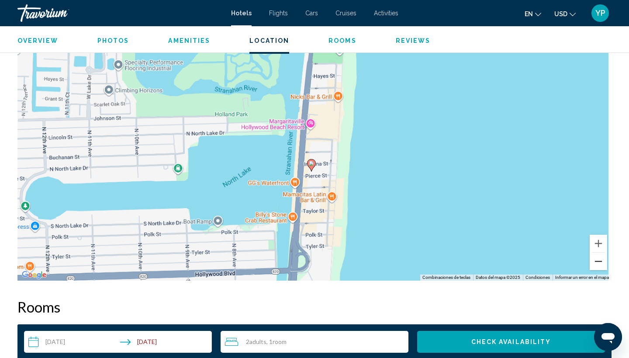
click at [601, 260] on button "Alejar" at bounding box center [598, 261] width 17 height 17
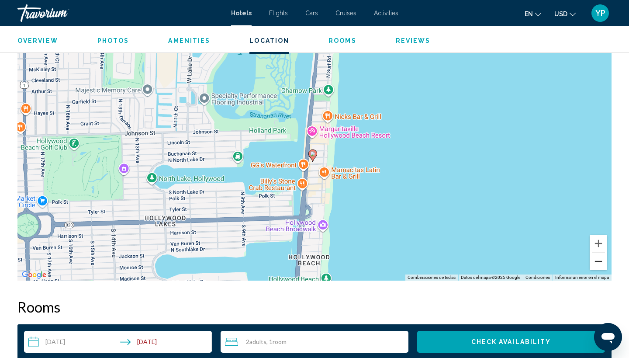
click at [601, 260] on button "Alejar" at bounding box center [598, 261] width 17 height 17
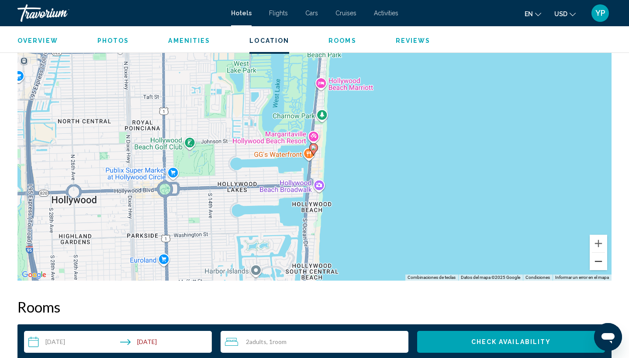
click at [601, 260] on button "Alejar" at bounding box center [598, 261] width 17 height 17
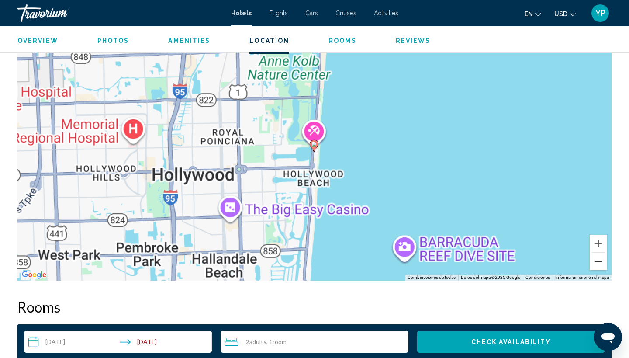
click at [601, 260] on button "Alejar" at bounding box center [598, 261] width 17 height 17
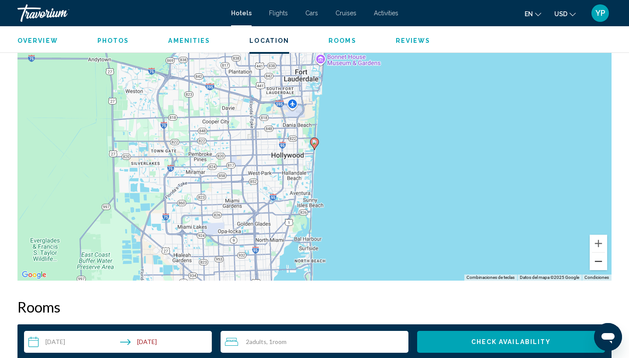
click at [601, 260] on button "Alejar" at bounding box center [598, 261] width 17 height 17
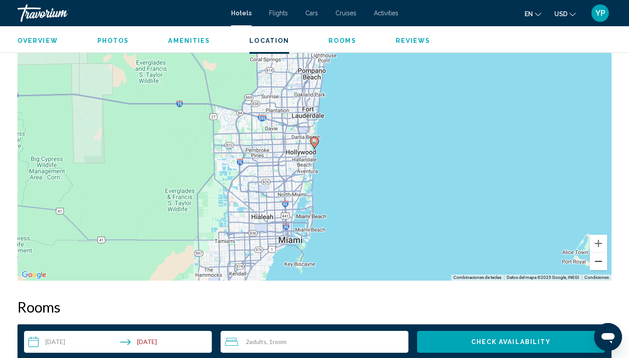
click at [601, 260] on button "Alejar" at bounding box center [598, 261] width 17 height 17
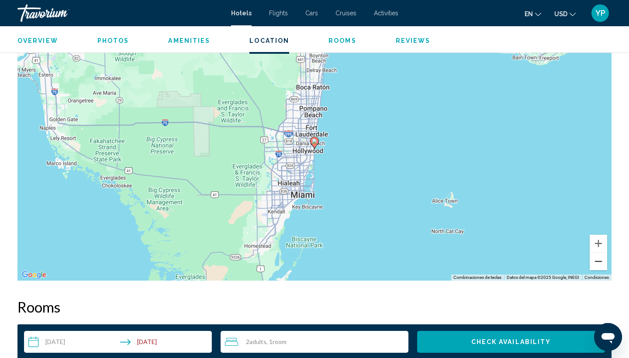
click at [601, 259] on button "Alejar" at bounding box center [598, 261] width 17 height 17
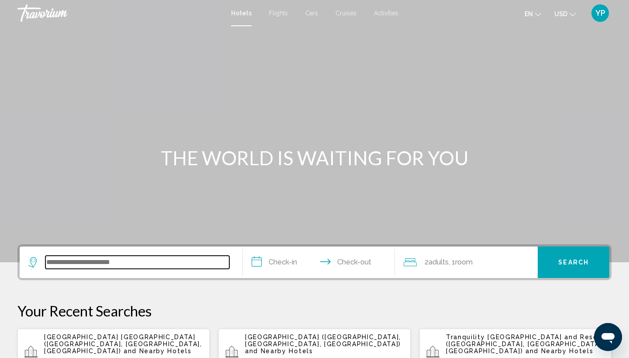
click at [82, 263] on input "Search widget" at bounding box center [137, 262] width 184 height 13
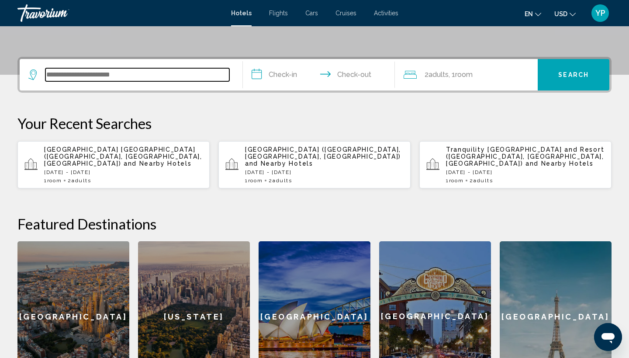
scroll to position [216, 0]
